Goal: Information Seeking & Learning: Learn about a topic

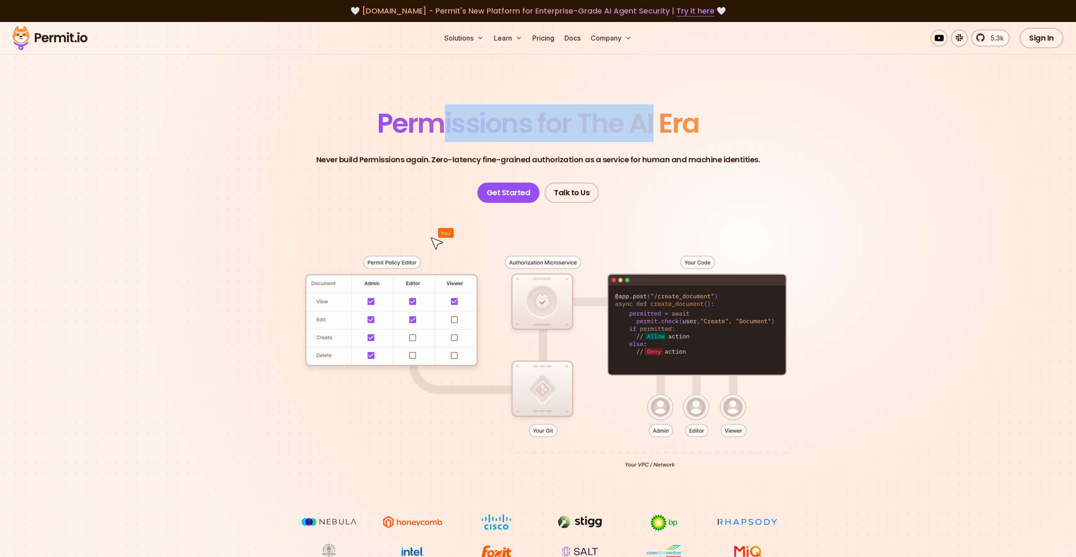
drag, startPoint x: 446, startPoint y: 125, endPoint x: 662, endPoint y: 125, distance: 215.2
click at [655, 125] on span "Permissions for The AI Era" at bounding box center [538, 123] width 322 height 38
drag, startPoint x: 668, startPoint y: 124, endPoint x: 393, endPoint y: 123, distance: 275.6
click at [393, 123] on span "Permissions for The AI Era" at bounding box center [538, 123] width 322 height 38
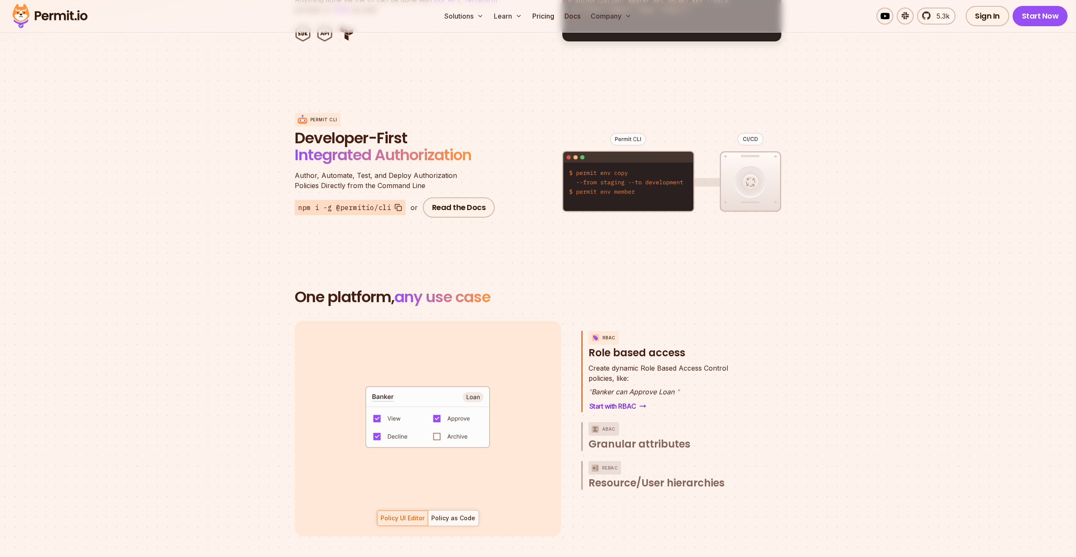
scroll to position [973, 0]
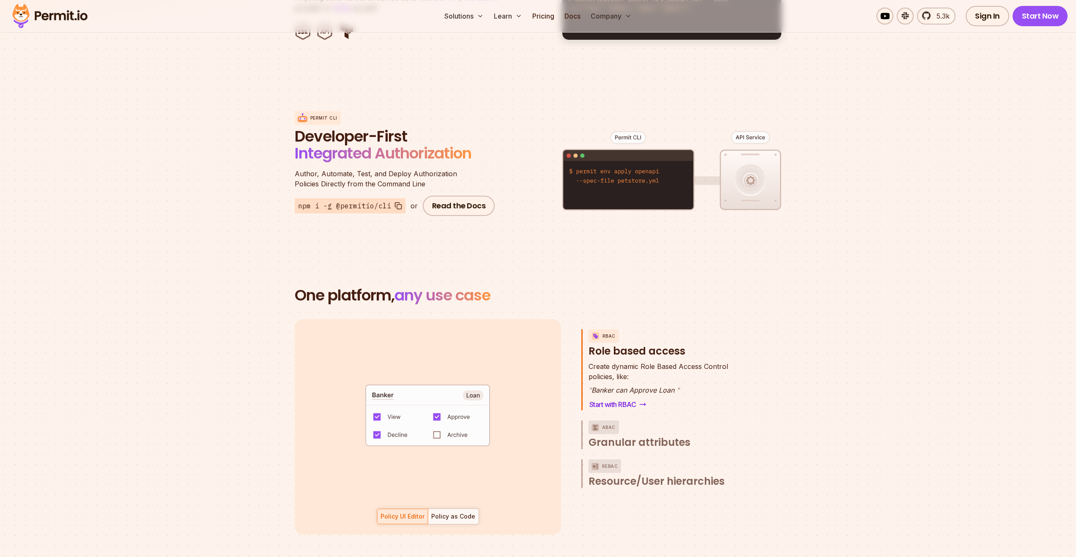
click at [441, 426] on code "default allow := false allow if { some role in data.users[input.user].roles act…" at bounding box center [427, 418] width 175 height 73
click at [440, 426] on code "default allow := false allow if { some role in data.users[input.user].roles act…" at bounding box center [427, 418] width 175 height 73
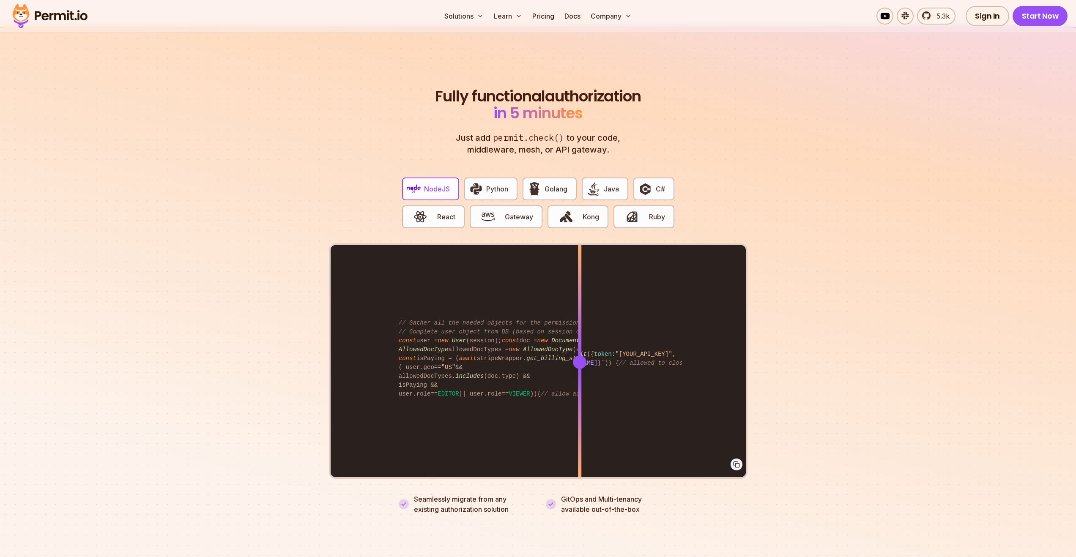
scroll to position [1550, 0]
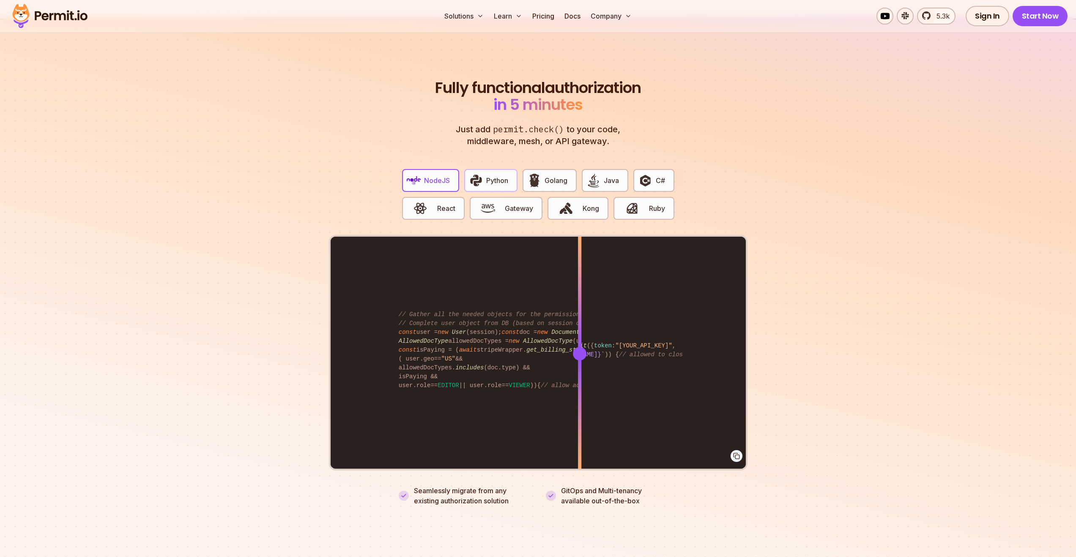
click at [479, 173] on img "button" at bounding box center [476, 180] width 14 height 14
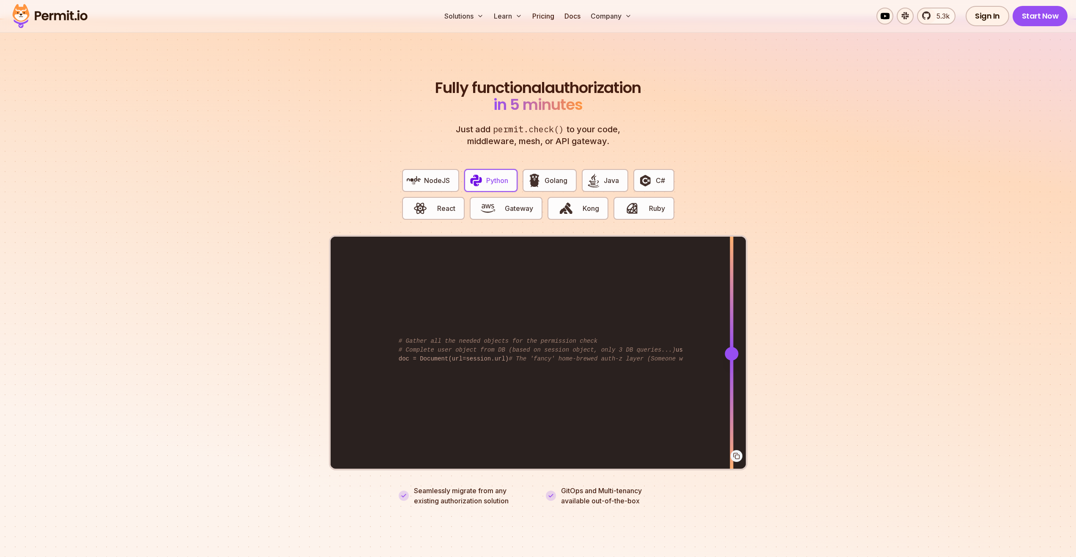
drag, startPoint x: 580, startPoint y: 345, endPoint x: 735, endPoint y: 346, distance: 154.3
click at [761, 356] on section "Fully functional authorization in 5 minutes Just add permit.check() to your cod…" at bounding box center [538, 283] width 1076 height 528
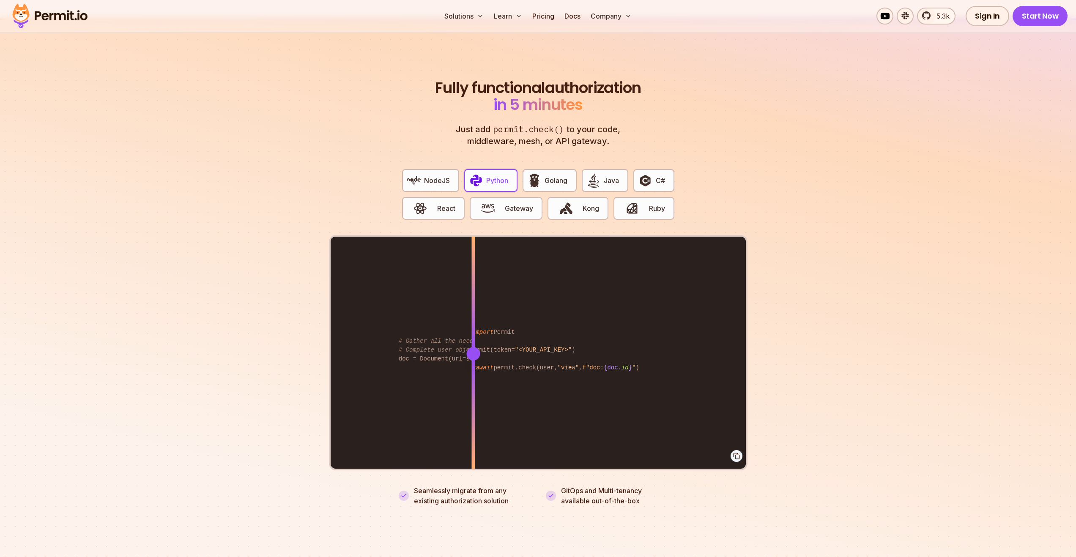
drag, startPoint x: 468, startPoint y: 283, endPoint x: 473, endPoint y: 312, distance: 29.6
click at [473, 312] on div "from permit import Permit permit = Permit(token= "<YOUR_API_KEY>" ) permitted =…" at bounding box center [538, 353] width 415 height 233
drag, startPoint x: 467, startPoint y: 312, endPoint x: 451, endPoint y: 327, distance: 21.5
click at [451, 312] on div "from permit import Permit permit = Permit(token= "<YOUR_API_KEY>" ) permitted =…" at bounding box center [538, 353] width 415 height 233
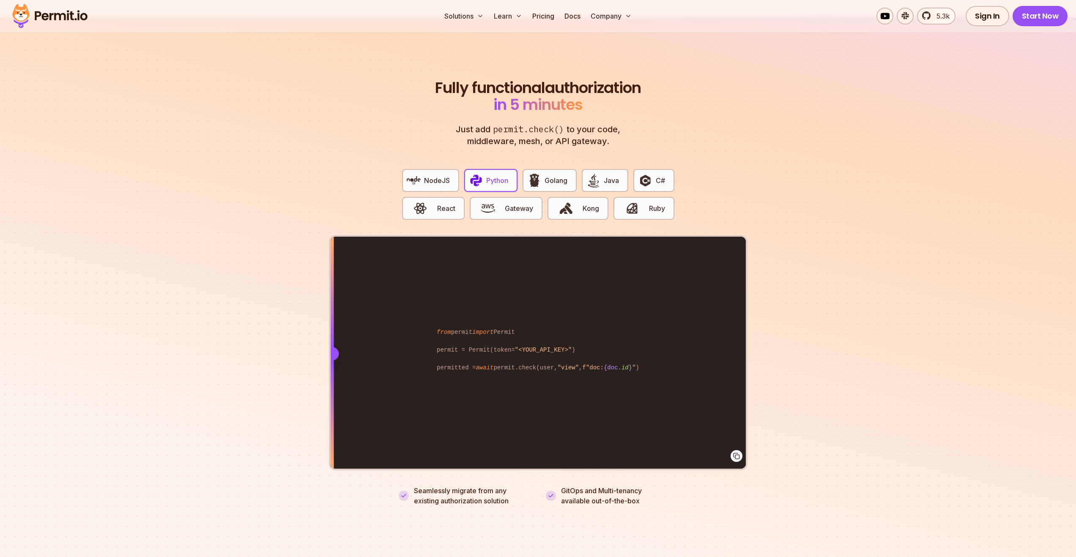
drag, startPoint x: 446, startPoint y: 341, endPoint x: 333, endPoint y: 347, distance: 113.5
click at [332, 347] on div at bounding box center [332, 354] width 14 height 14
drag, startPoint x: 673, startPoint y: 289, endPoint x: 301, endPoint y: 257, distance: 373.0
click at [302, 256] on section "Fully functional authorization in 5 minutes Just add permit.check() to your cod…" at bounding box center [538, 283] width 1076 height 528
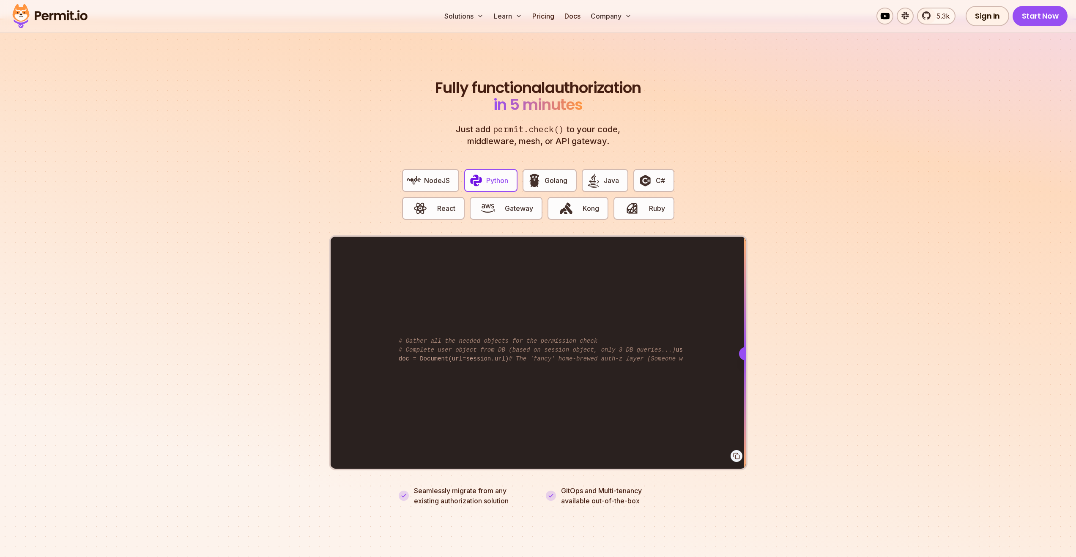
drag, startPoint x: 761, startPoint y: 450, endPoint x: 753, endPoint y: 446, distance: 8.3
click at [760, 450] on section "Fully functional authorization in 5 minutes Just add permit.check() to your cod…" at bounding box center [538, 283] width 1076 height 528
click at [734, 453] on icon at bounding box center [736, 456] width 7 height 7
click at [736, 454] on icon at bounding box center [735, 456] width 4 height 4
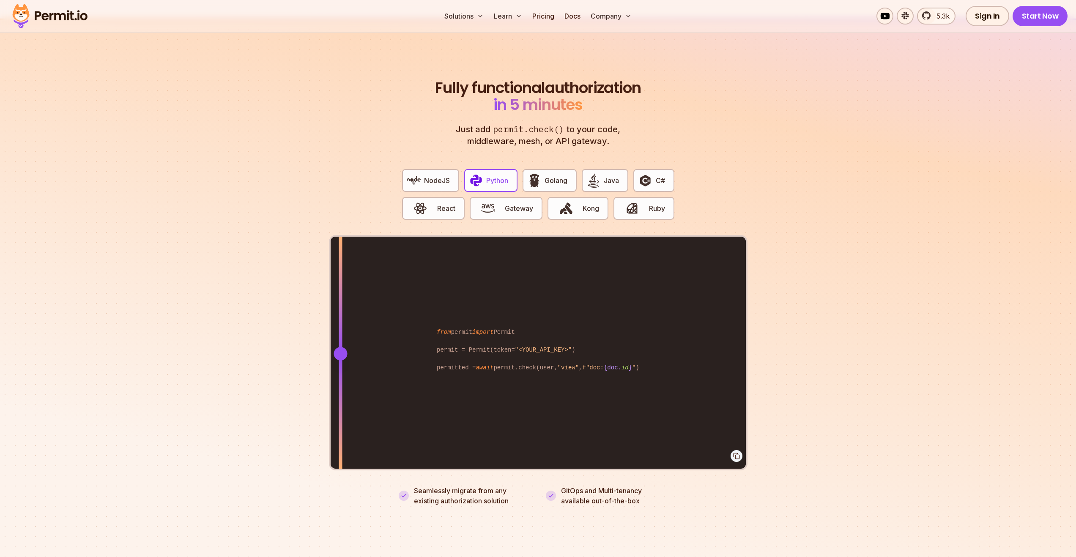
drag, startPoint x: 742, startPoint y: 352, endPoint x: 340, endPoint y: 332, distance: 402.1
click at [340, 332] on div "from permit import Permit permit = Permit(token= "<YOUR_API_KEY>" ) permitted =…" at bounding box center [538, 353] width 415 height 233
click at [616, 175] on span "Java" at bounding box center [611, 180] width 15 height 10
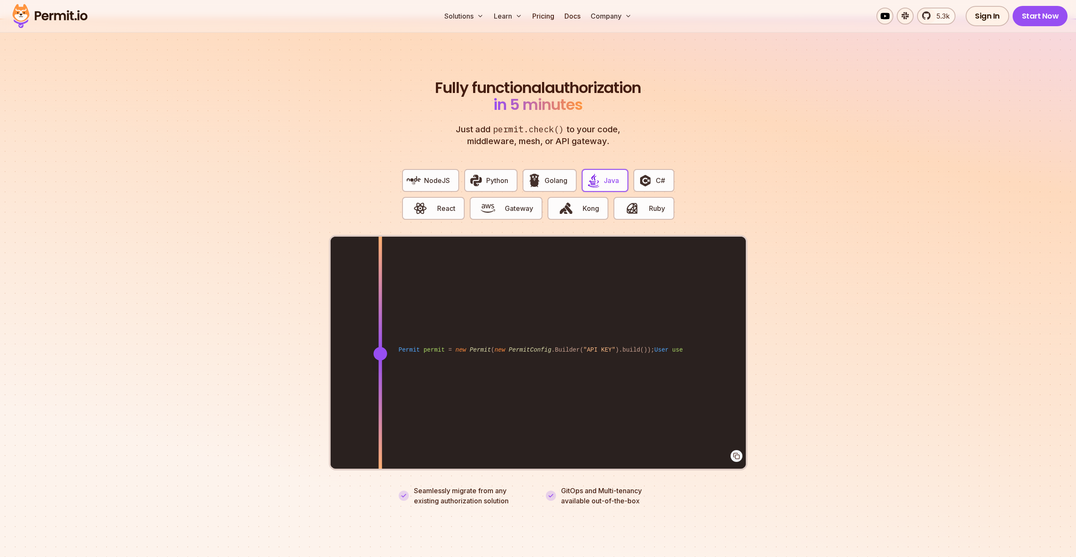
drag, startPoint x: 577, startPoint y: 345, endPoint x: 367, endPoint y: 296, distance: 216.0
click at [378, 296] on div at bounding box center [379, 353] width 3 height 233
click at [591, 197] on button "Kong" at bounding box center [577, 208] width 61 height 23
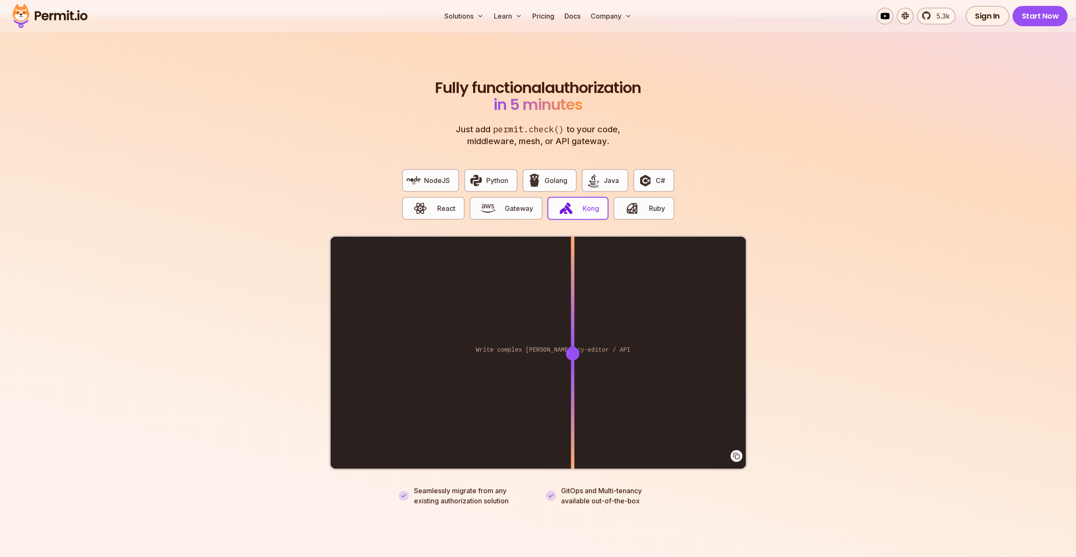
click at [572, 342] on div "Enforce routes directly from the policy-editor / API Write complex [PERSON_NAME…" at bounding box center [538, 353] width 415 height 233
drag, startPoint x: 578, startPoint y: 345, endPoint x: 275, endPoint y: 197, distance: 337.8
click at [179, 271] on section "Fully functional authorization in 5 minutes Just add permit.check() to your cod…" at bounding box center [538, 283] width 1076 height 528
click at [652, 203] on span "Ruby" at bounding box center [657, 208] width 16 height 10
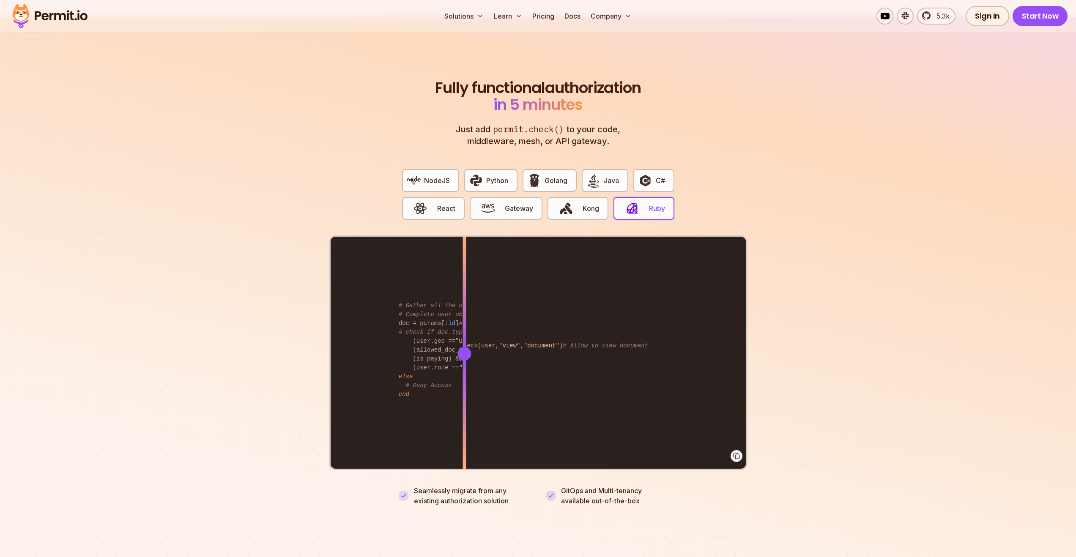
drag, startPoint x: 578, startPoint y: 345, endPoint x: 401, endPoint y: 305, distance: 181.2
click at [462, 307] on div at bounding box center [463, 353] width 3 height 233
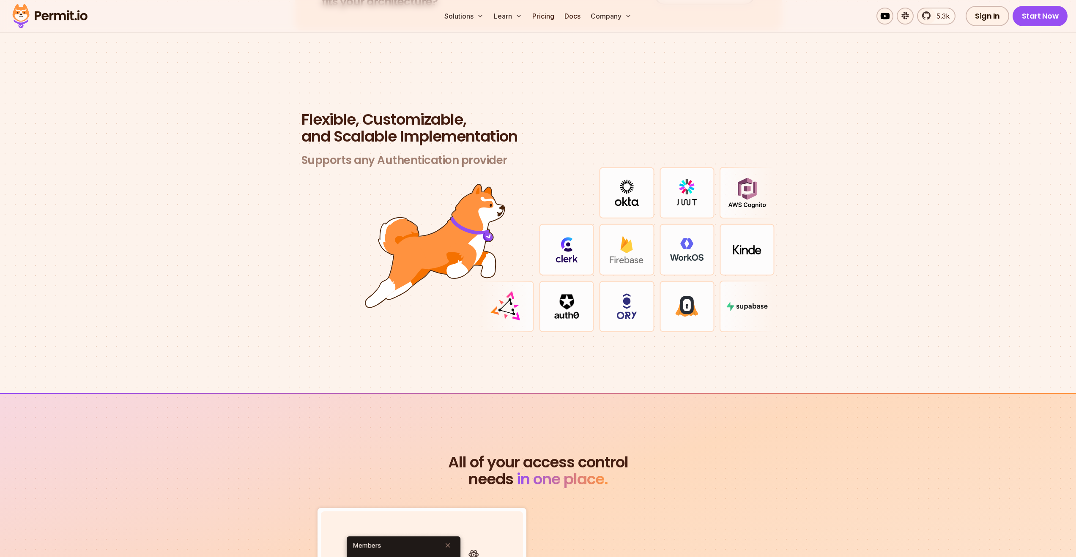
scroll to position [2438, 0]
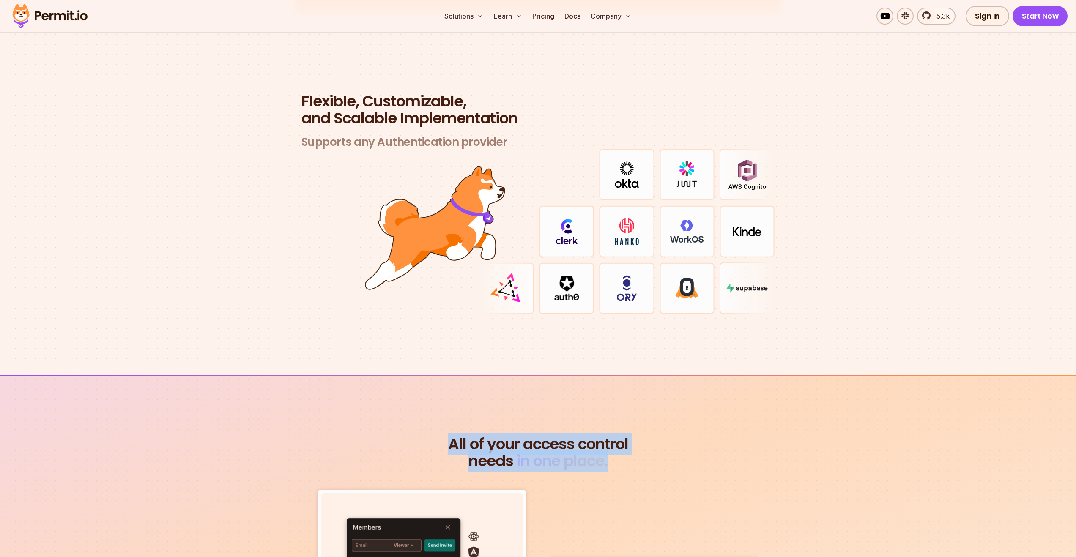
drag, startPoint x: 445, startPoint y: 423, endPoint x: 684, endPoint y: 460, distance: 242.1
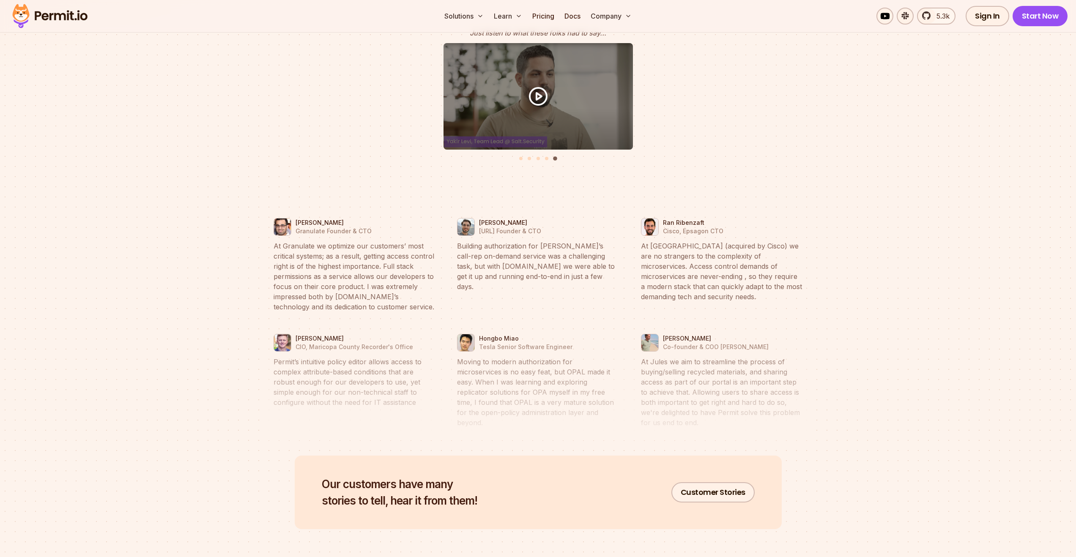
scroll to position [3602, 0]
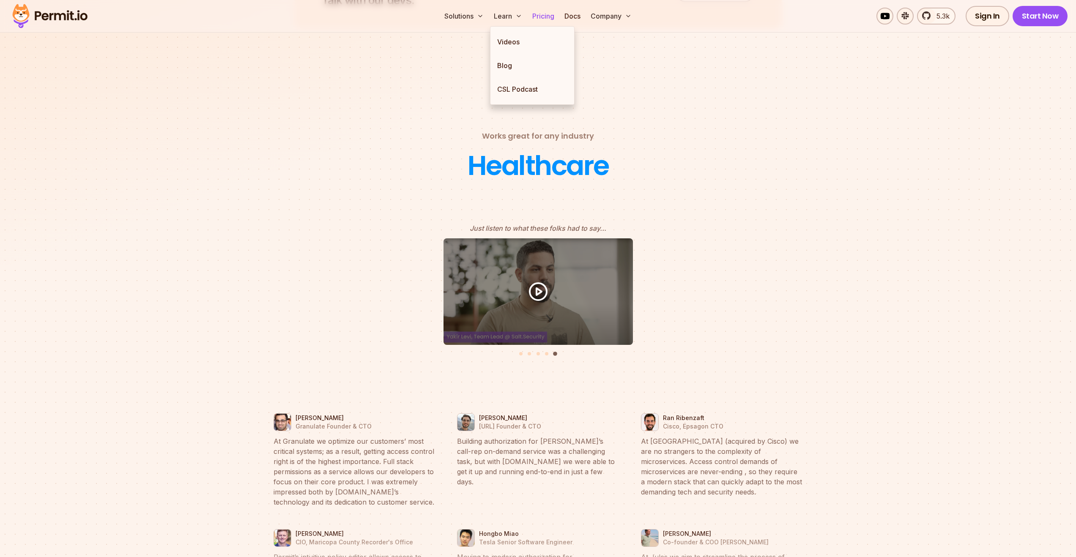
click at [536, 21] on link "Pricing" at bounding box center [543, 16] width 29 height 17
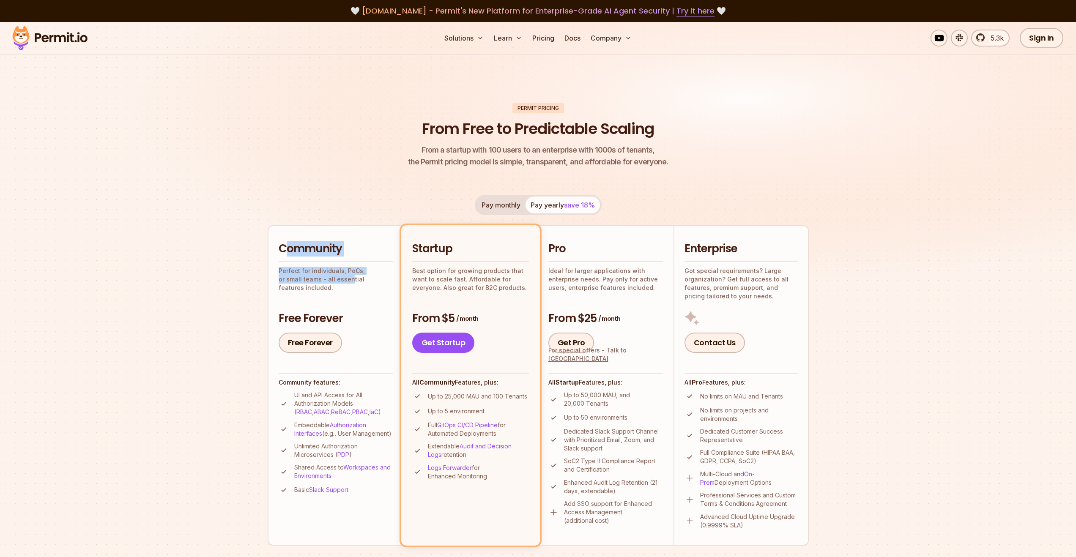
drag, startPoint x: 284, startPoint y: 248, endPoint x: 326, endPoint y: 280, distance: 53.1
click at [325, 279] on div "Community Perfect for individuals, PoCs, or small teams - all essential feature…" at bounding box center [336, 266] width 114 height 50
drag, startPoint x: 364, startPoint y: 312, endPoint x: 316, endPoint y: 254, distance: 75.3
click at [317, 256] on div "Community Perfect for individuals, PoCs, or small teams - all essential feature…" at bounding box center [336, 297] width 114 height 112
click at [315, 253] on h2 "Community" at bounding box center [336, 248] width 114 height 15
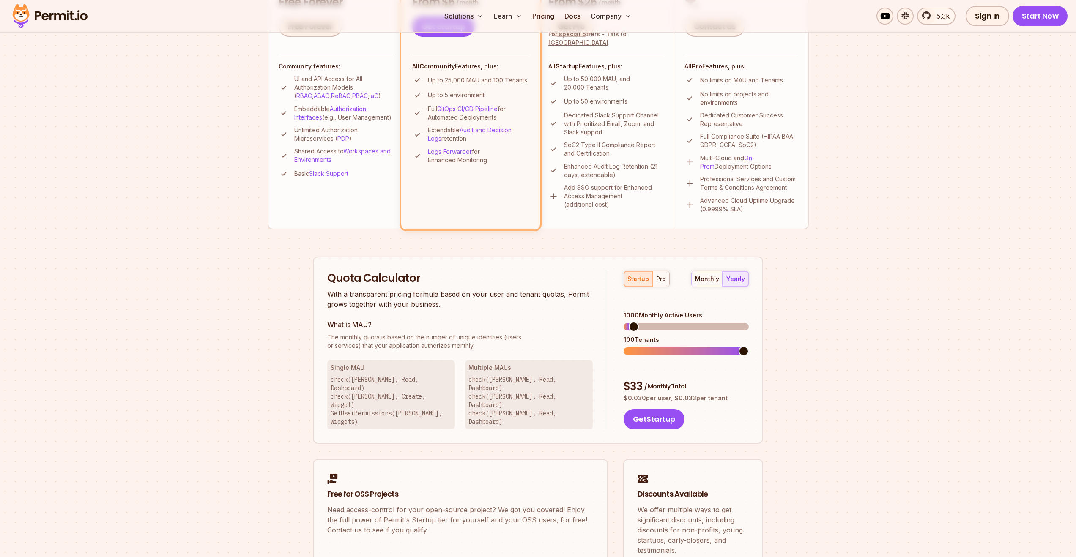
scroll to position [318, 0]
click at [629, 320] on span at bounding box center [634, 325] width 10 height 10
click at [663, 281] on div "pro" at bounding box center [661, 277] width 10 height 8
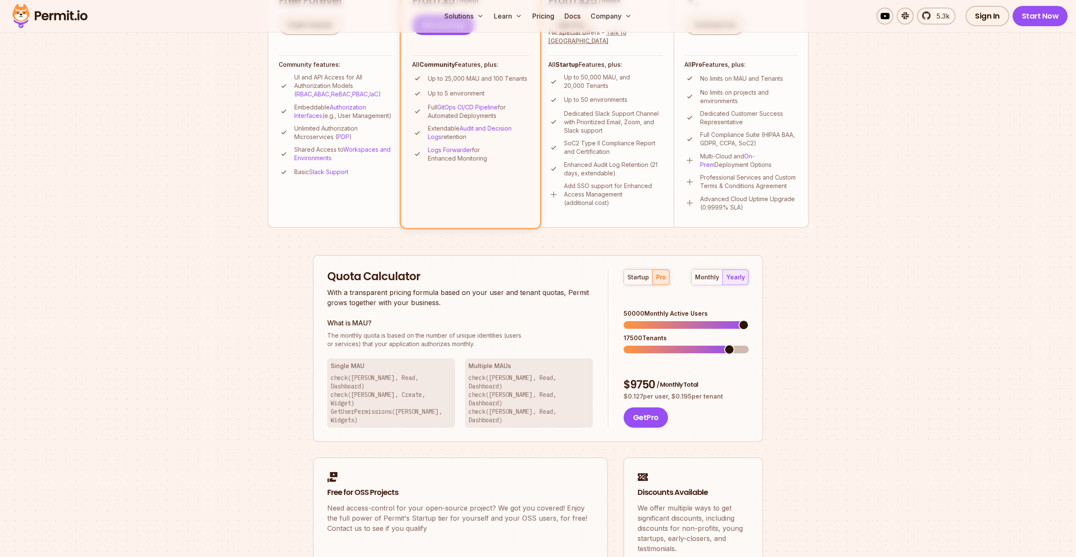
click at [749, 321] on span at bounding box center [744, 325] width 10 height 10
click at [701, 345] on span at bounding box center [700, 350] width 10 height 10
click at [714, 281] on button "monthly" at bounding box center [707, 277] width 31 height 15
click at [732, 282] on button "yearly" at bounding box center [735, 277] width 26 height 15
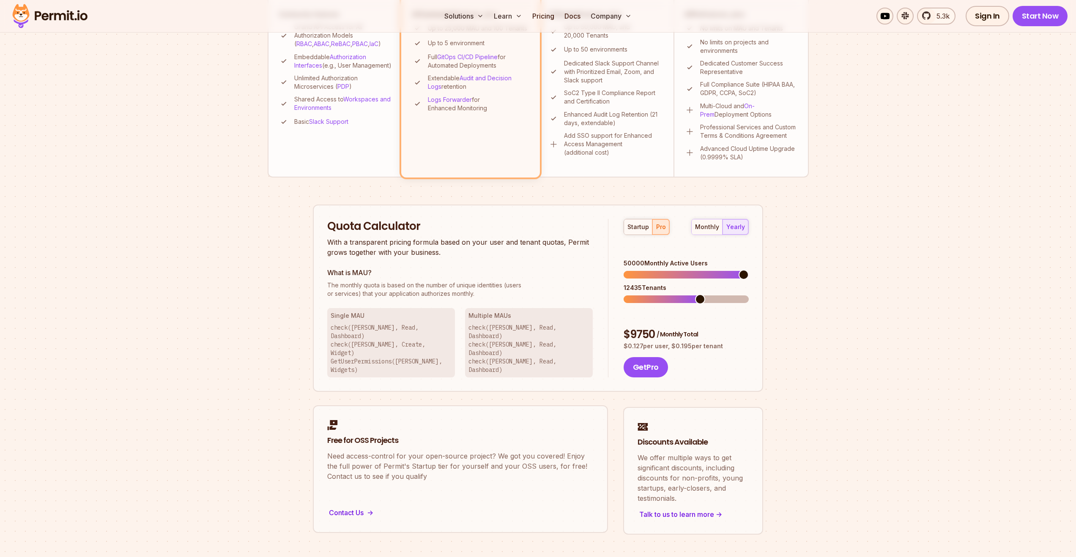
scroll to position [460, 0]
